Goal: Transaction & Acquisition: Purchase product/service

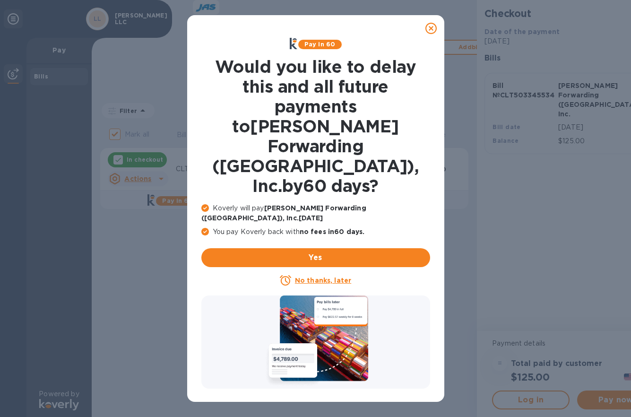
click at [435, 23] on icon at bounding box center [431, 28] width 11 height 11
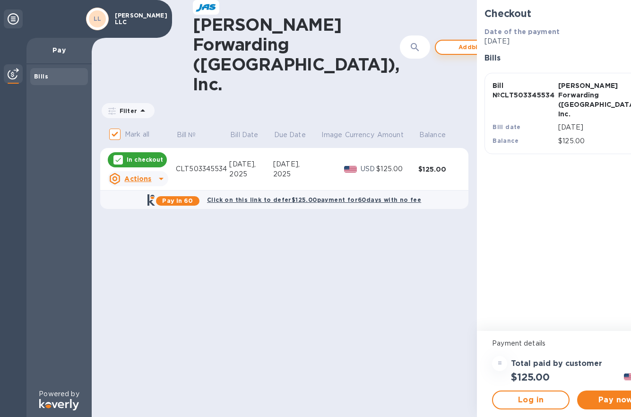
click at [444, 42] on span "Add bill" at bounding box center [471, 47] width 54 height 11
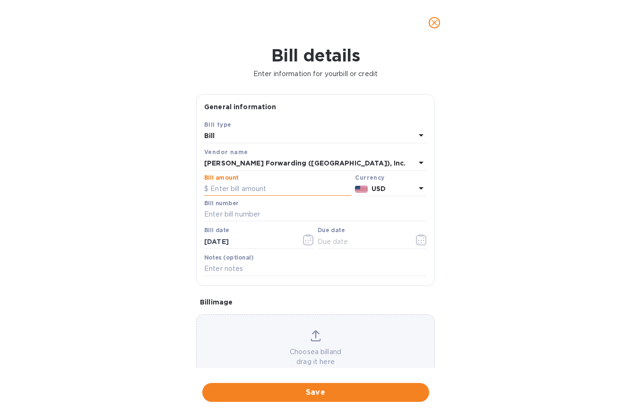
click at [220, 183] on input "text" at bounding box center [277, 189] width 147 height 14
type input "1,912.40"
click at [274, 211] on input "text" at bounding box center [315, 215] width 223 height 14
type input "CLT503348710"
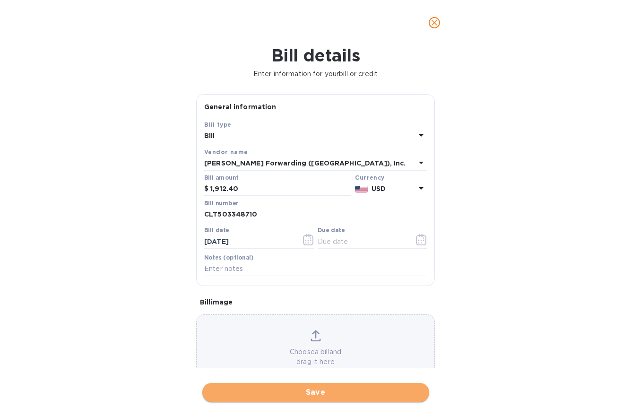
click at [286, 390] on span "Save" at bounding box center [316, 392] width 212 height 11
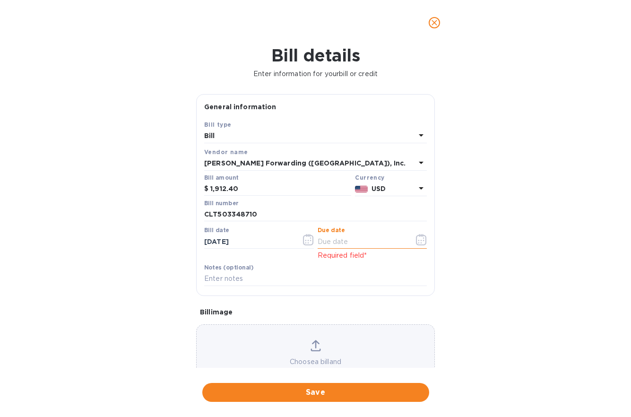
drag, startPoint x: 337, startPoint y: 245, endPoint x: 341, endPoint y: 240, distance: 6.0
click at [341, 241] on input "text" at bounding box center [362, 242] width 89 height 14
type input "[DATE]"
click at [318, 392] on span "Save" at bounding box center [316, 392] width 212 height 11
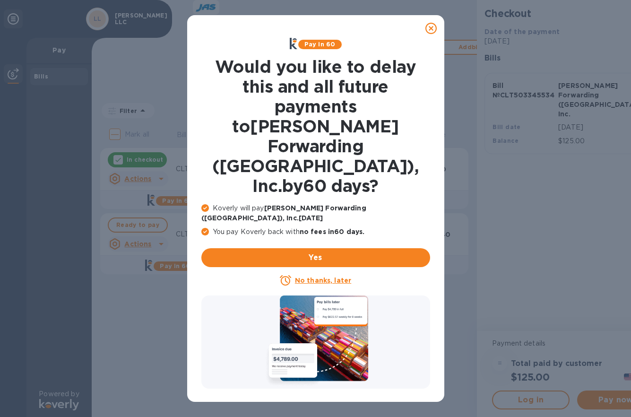
click at [433, 30] on icon at bounding box center [431, 28] width 11 height 11
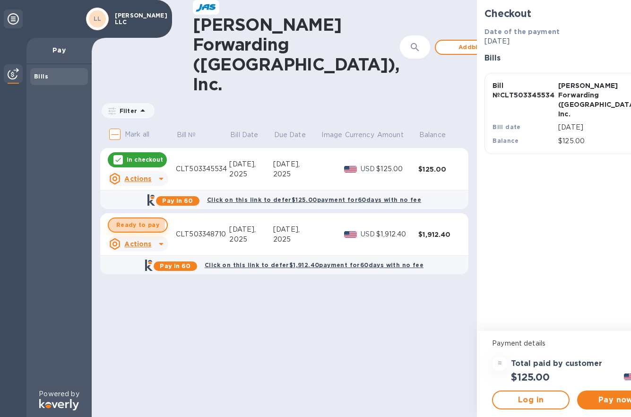
click at [118, 219] on span "Ready to pay" at bounding box center [137, 224] width 43 height 11
checkbox input "true"
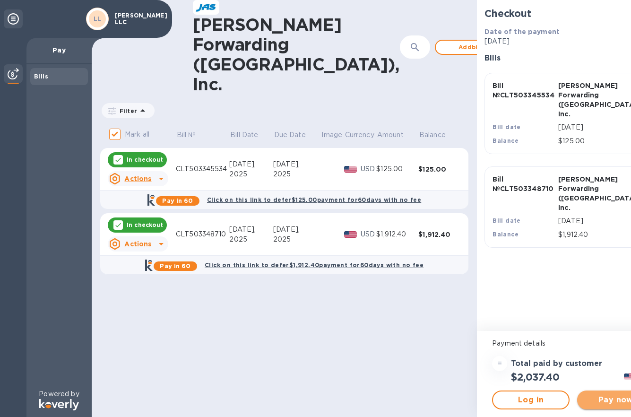
click at [585, 400] on span "Pay now" at bounding box center [616, 399] width 62 height 11
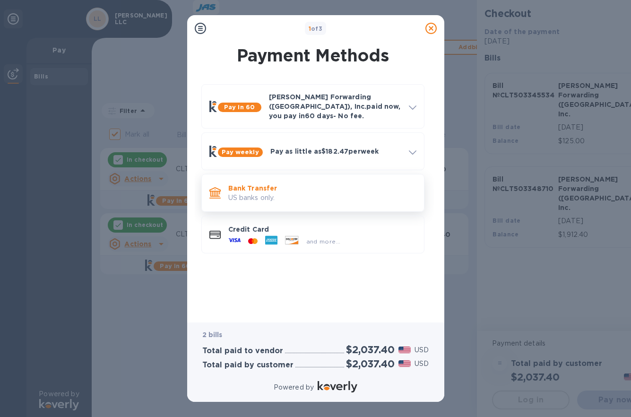
click at [271, 193] on p "US banks only." at bounding box center [322, 198] width 188 height 10
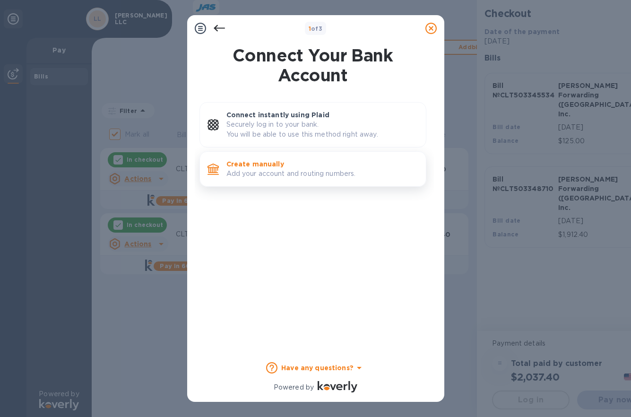
click at [316, 171] on p "Add your account and routing numbers." at bounding box center [323, 174] width 192 height 10
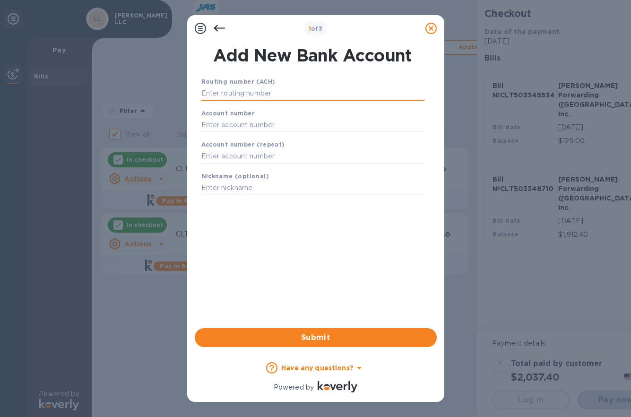
click at [250, 91] on input "text" at bounding box center [312, 94] width 223 height 14
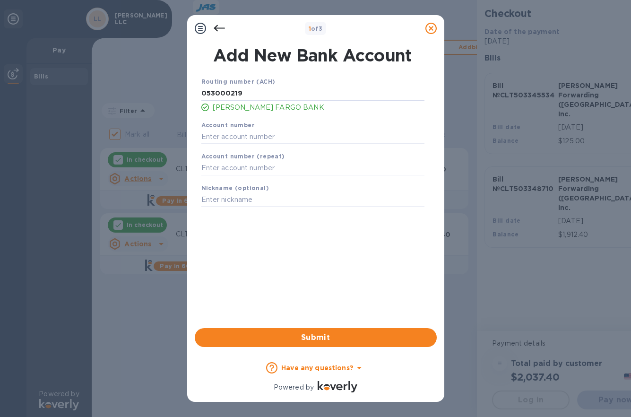
type input "053000219"
click at [259, 129] on div "Account number" at bounding box center [313, 132] width 231 height 32
drag, startPoint x: 254, startPoint y: 135, endPoint x: 277, endPoint y: 148, distance: 25.6
click at [254, 135] on input "text" at bounding box center [312, 137] width 223 height 14
type input "2000044469045"
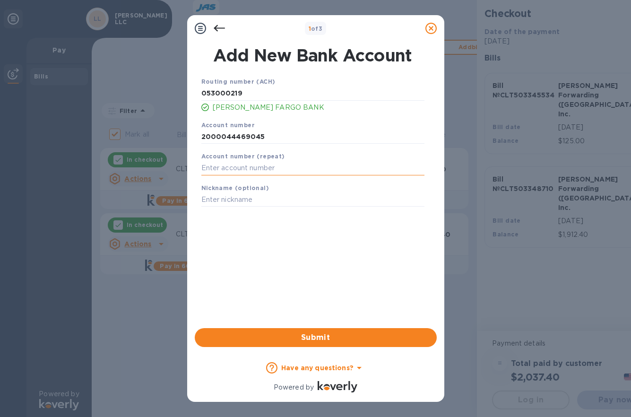
click at [289, 171] on input "text" at bounding box center [312, 168] width 223 height 14
type input "2000044469045"
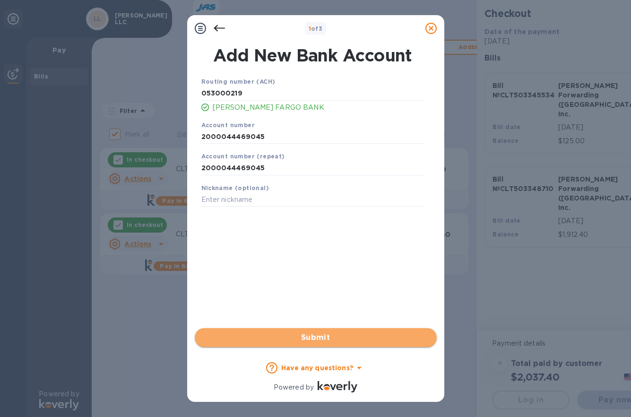
click at [307, 336] on span "Submit" at bounding box center [315, 337] width 227 height 11
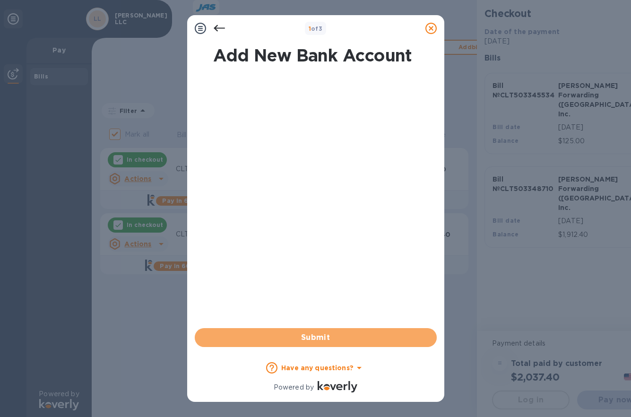
click at [322, 333] on span "Submit" at bounding box center [315, 337] width 227 height 11
